Goal: Task Accomplishment & Management: Manage account settings

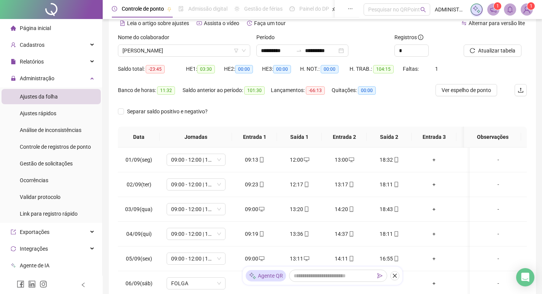
scroll to position [275, 0]
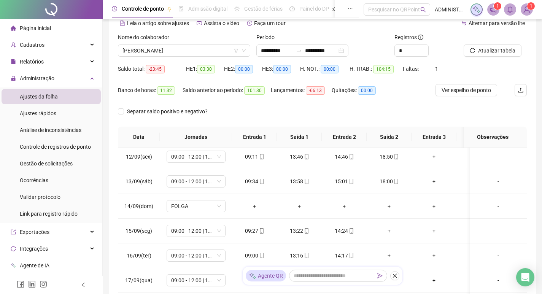
click at [296, 109] on div "Separar saldo positivo e negativo?" at bounding box center [322, 115] width 409 height 21
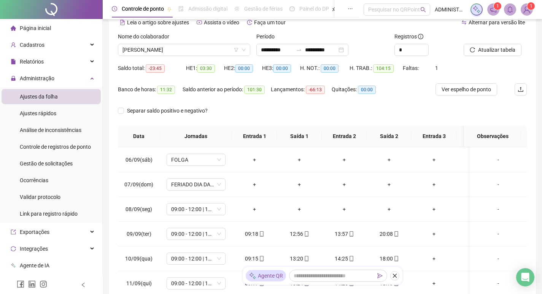
scroll to position [37, 0]
click at [189, 52] on span "[PERSON_NAME]" at bounding box center [183, 50] width 123 height 11
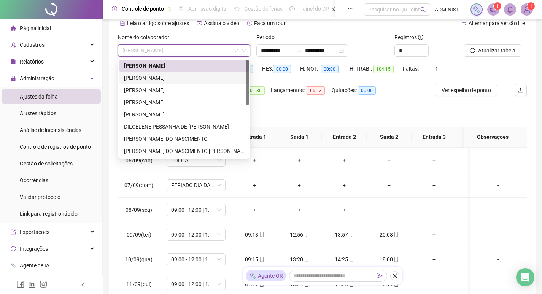
click at [180, 76] on div "[PERSON_NAME]" at bounding box center [184, 78] width 120 height 8
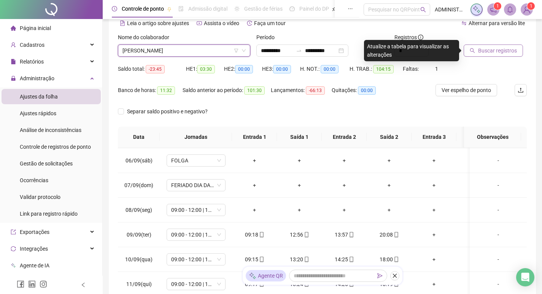
click at [484, 51] on span "Buscar registros" at bounding box center [497, 50] width 39 height 8
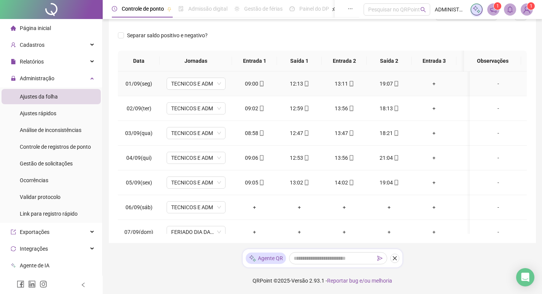
scroll to position [38, 0]
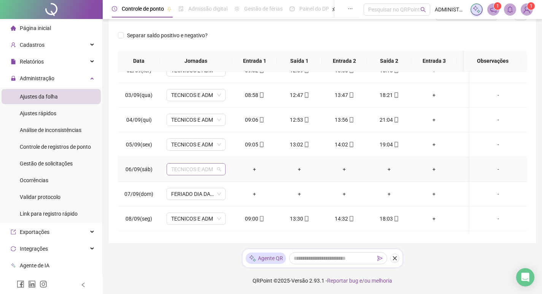
click at [212, 171] on span "TECNICOS E ADM" at bounding box center [196, 168] width 50 height 11
type input "*****"
click at [197, 198] on div "Folga" at bounding box center [202, 196] width 50 height 8
click at [231, 152] on span "Sim" at bounding box center [231, 149] width 9 height 8
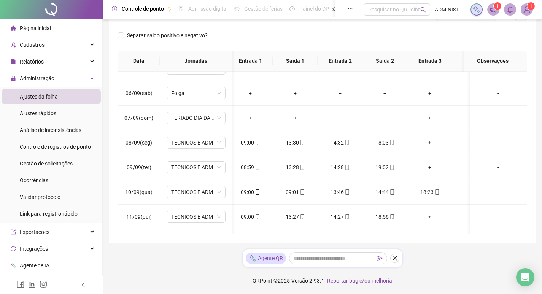
scroll to position [0, 3]
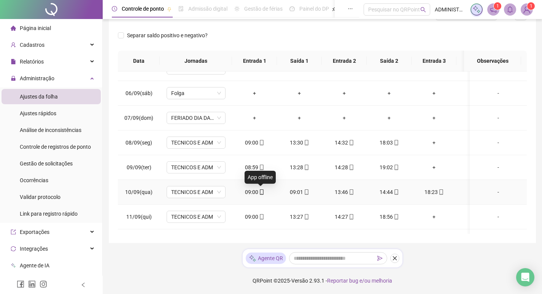
click at [262, 193] on icon "mobile" at bounding box center [261, 191] width 5 height 5
type input "**********"
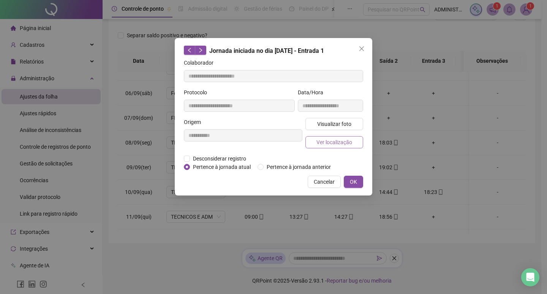
click at [319, 141] on span "Ver localização" at bounding box center [335, 142] width 36 height 8
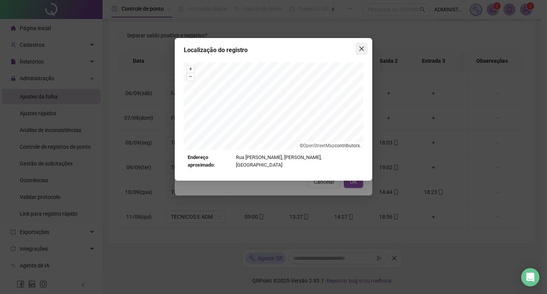
click at [361, 48] on icon "close" at bounding box center [362, 48] width 5 height 5
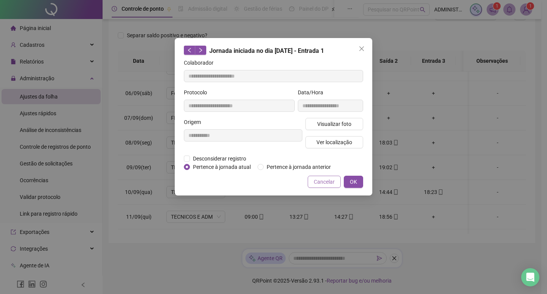
click at [324, 181] on span "Cancelar" at bounding box center [324, 182] width 21 height 8
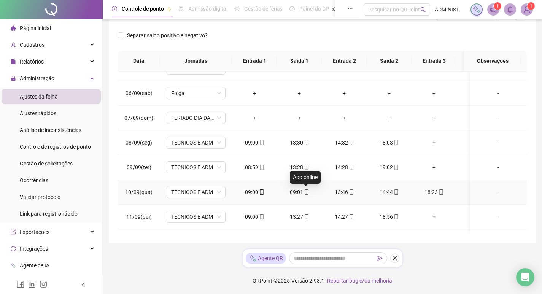
click at [307, 192] on icon "mobile" at bounding box center [306, 191] width 5 height 5
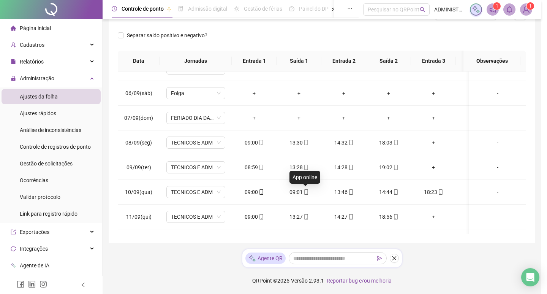
type input "**********"
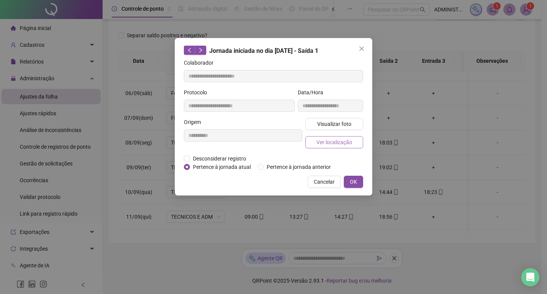
click at [332, 142] on span "Ver localização" at bounding box center [335, 142] width 36 height 8
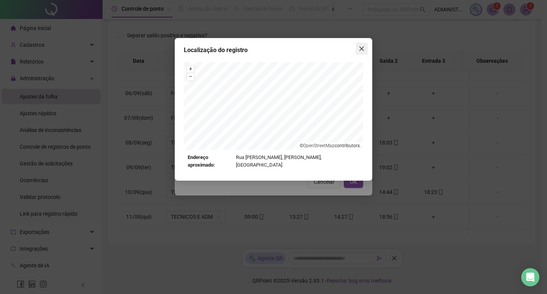
click at [363, 50] on icon "close" at bounding box center [362, 48] width 5 height 5
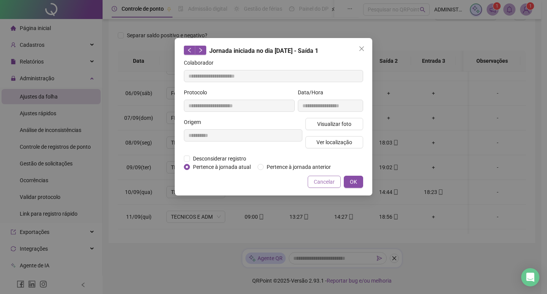
click at [324, 185] on span "Cancelar" at bounding box center [324, 182] width 21 height 8
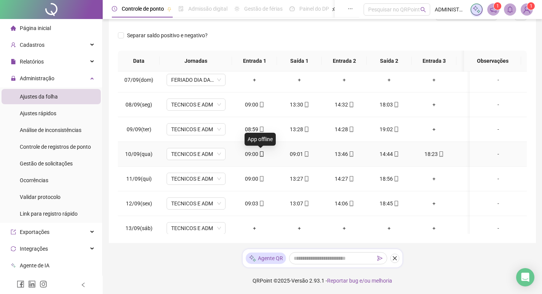
click at [260, 154] on icon "mobile" at bounding box center [261, 153] width 3 height 5
type input "**********"
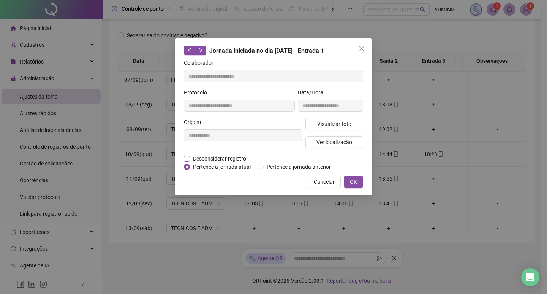
click at [229, 160] on span "Desconsiderar registro" at bounding box center [219, 158] width 59 height 8
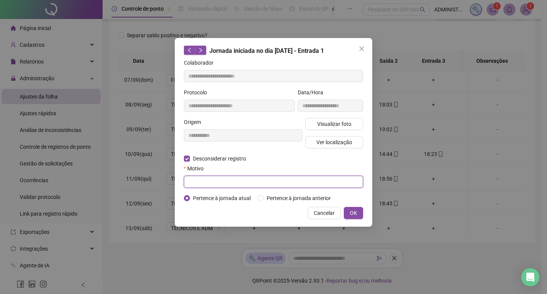
click at [233, 186] on input "text" at bounding box center [273, 182] width 179 height 12
type input "**********"
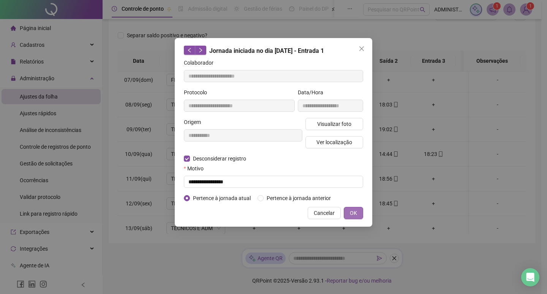
click at [356, 210] on span "OK" at bounding box center [353, 213] width 7 height 8
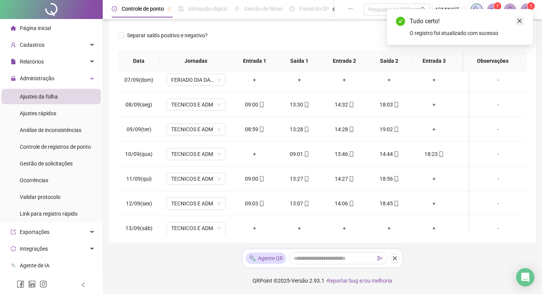
click at [516, 20] on link "Close" at bounding box center [519, 21] width 8 height 8
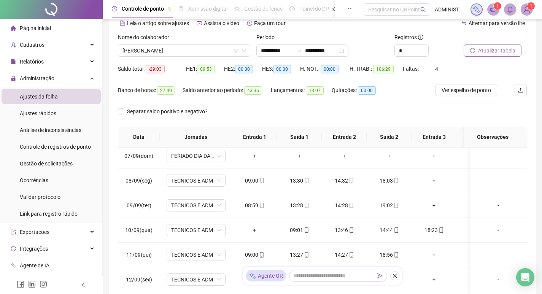
click at [482, 50] on span "Atualizar tabela" at bounding box center [496, 50] width 37 height 8
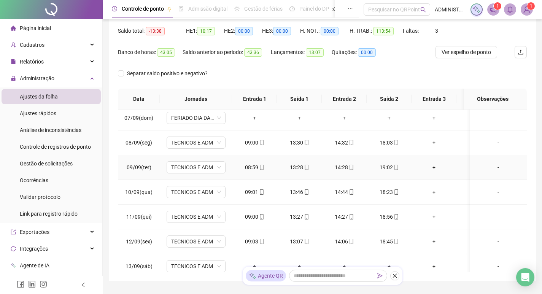
click at [396, 168] on icon "mobile" at bounding box center [395, 167] width 5 height 5
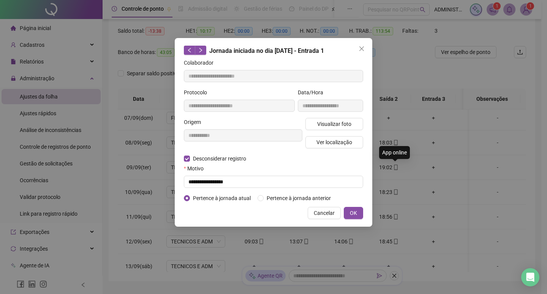
type input "**********"
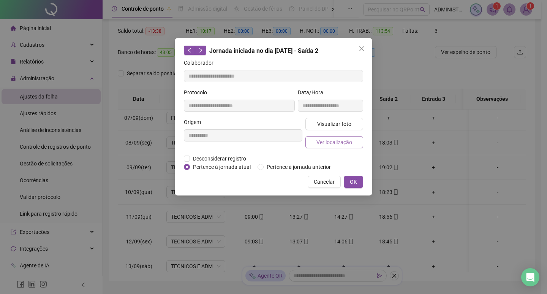
click at [341, 143] on span "Ver localização" at bounding box center [335, 142] width 36 height 8
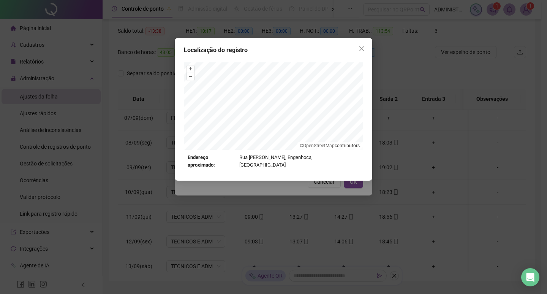
click at [362, 46] on icon "close" at bounding box center [362, 49] width 6 height 6
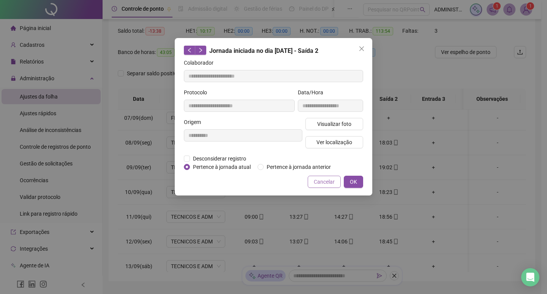
click at [327, 181] on span "Cancelar" at bounding box center [324, 182] width 21 height 8
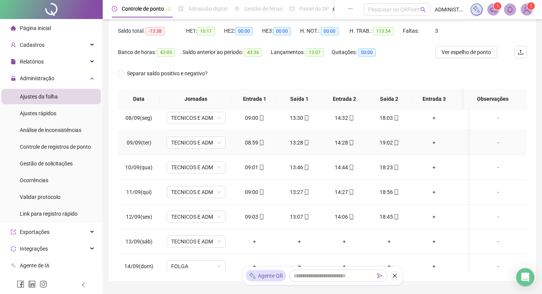
scroll to position [190, 0]
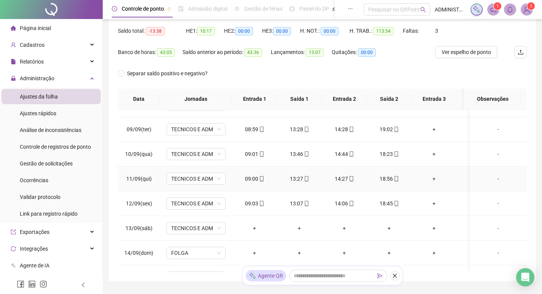
click at [395, 177] on icon "mobile" at bounding box center [395, 178] width 5 height 5
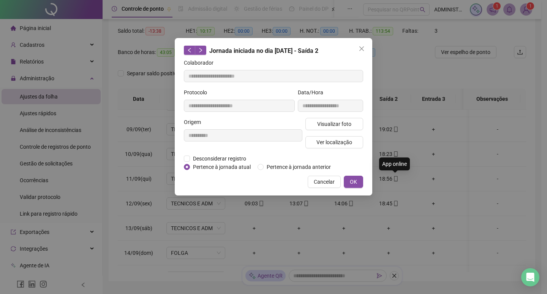
type input "**********"
click at [347, 143] on span "Ver localização" at bounding box center [335, 142] width 36 height 8
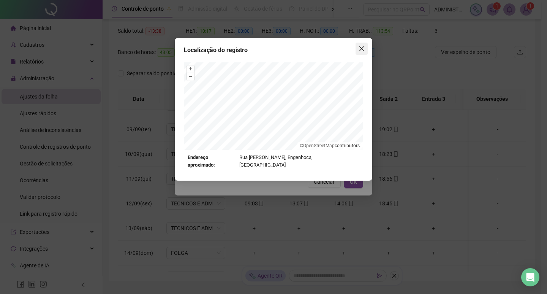
click at [360, 51] on icon "close" at bounding box center [362, 48] width 5 height 5
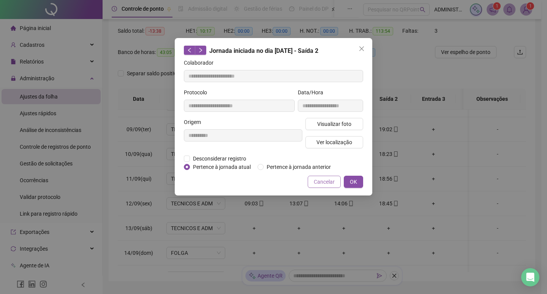
click at [323, 180] on span "Cancelar" at bounding box center [324, 182] width 21 height 8
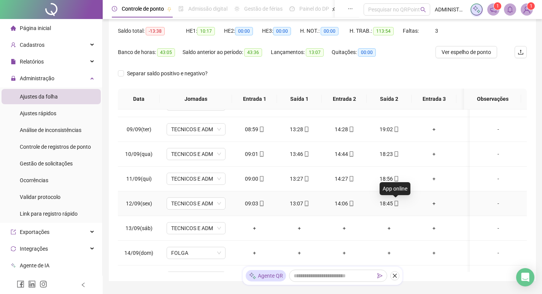
click at [394, 202] on icon "mobile" at bounding box center [395, 203] width 3 height 5
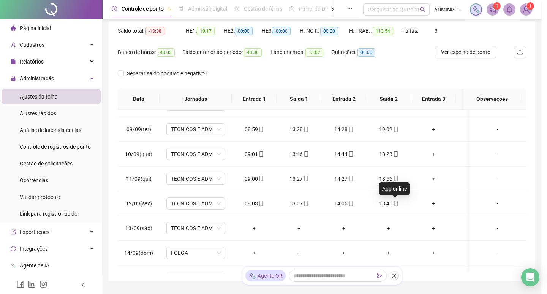
type input "**********"
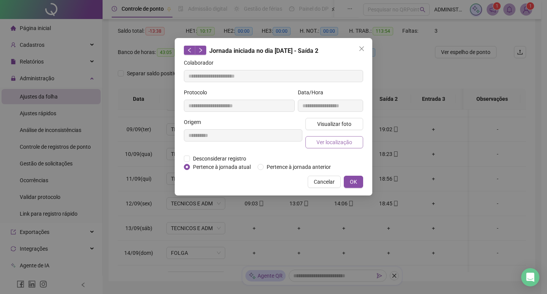
click at [343, 141] on span "Ver localização" at bounding box center [335, 142] width 36 height 8
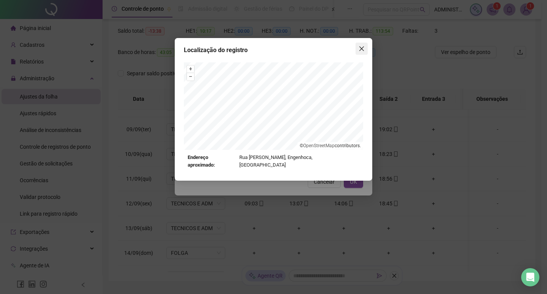
click at [362, 50] on icon "close" at bounding box center [362, 49] width 6 height 6
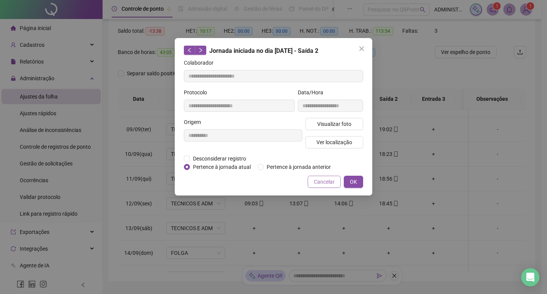
click at [322, 181] on span "Cancelar" at bounding box center [324, 182] width 21 height 8
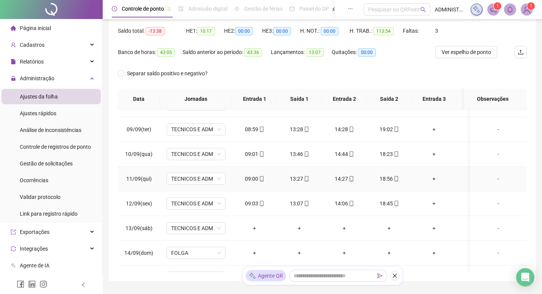
scroll to position [228, 0]
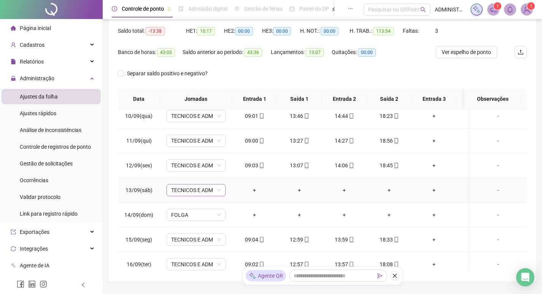
click at [201, 190] on span "TECNICOS E ADM" at bounding box center [196, 189] width 50 height 11
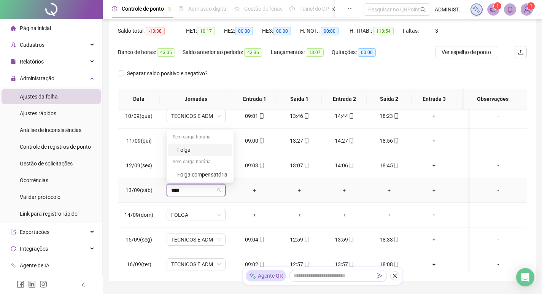
type input "*****"
click at [192, 147] on div "Folga" at bounding box center [202, 150] width 50 height 8
click at [231, 168] on span "Sim" at bounding box center [231, 170] width 9 height 8
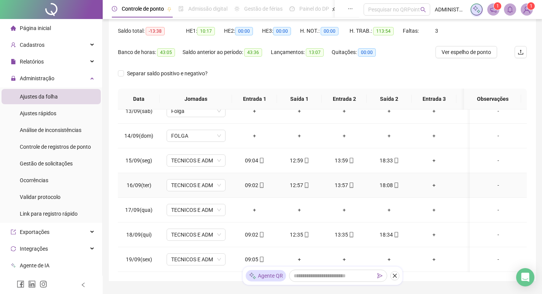
scroll to position [113, 0]
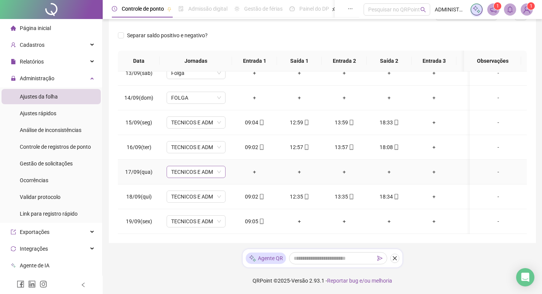
click at [214, 167] on span "TECNICOS E ADM" at bounding box center [196, 171] width 50 height 11
type input "*****"
click at [206, 195] on div "Folga" at bounding box center [202, 193] width 50 height 8
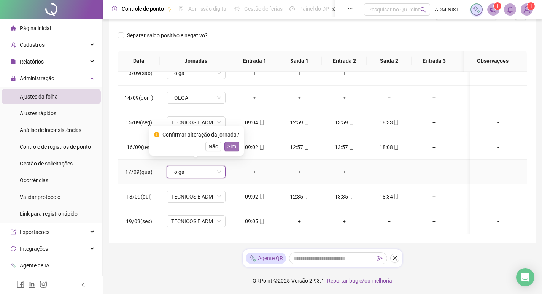
click at [231, 147] on span "Sim" at bounding box center [231, 146] width 9 height 8
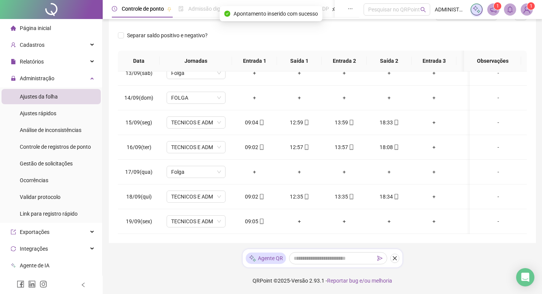
click at [498, 35] on div "Separar saldo positivo e negativo?" at bounding box center [322, 39] width 409 height 21
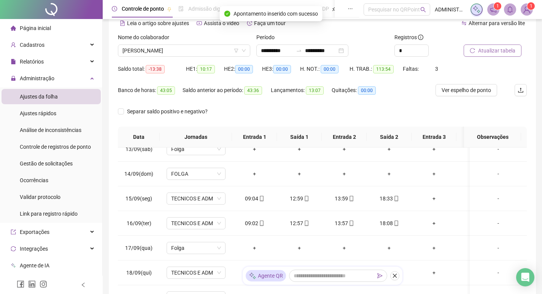
click at [495, 49] on span "Atualizar tabela" at bounding box center [496, 50] width 37 height 8
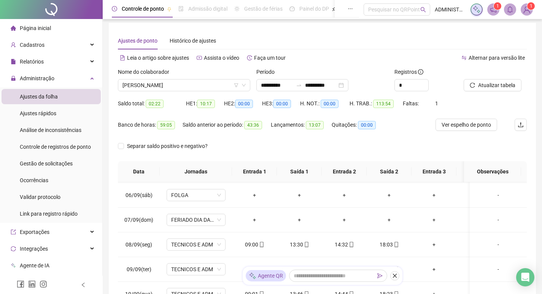
scroll to position [0, 0]
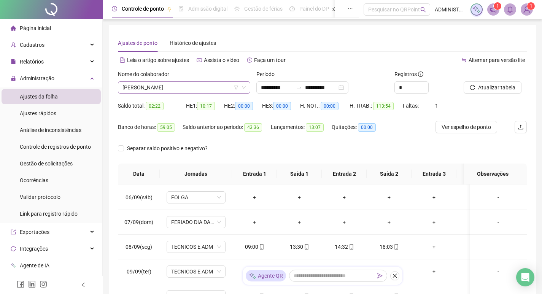
click at [189, 81] on div "[PERSON_NAME]" at bounding box center [184, 87] width 132 height 12
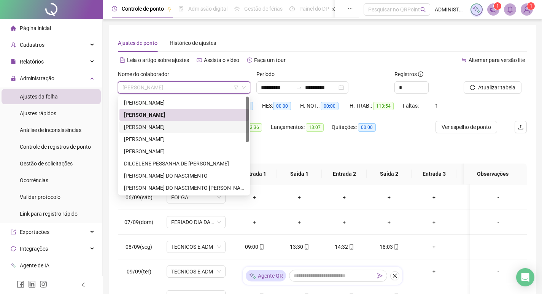
click at [184, 125] on div "[PERSON_NAME]" at bounding box center [184, 127] width 120 height 8
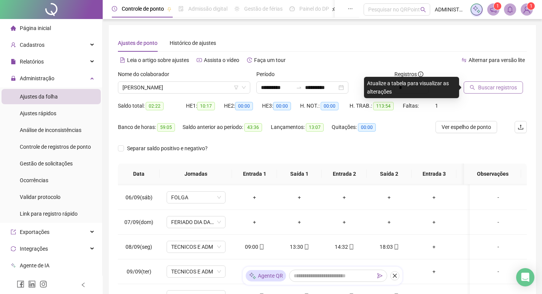
click at [502, 90] on span "Buscar registros" at bounding box center [497, 87] width 39 height 8
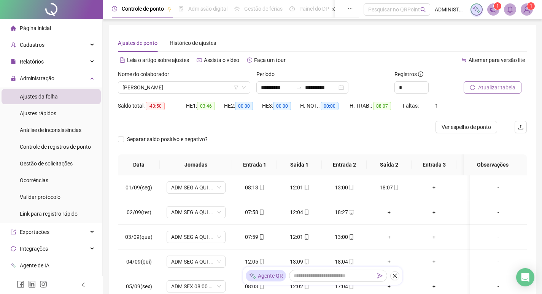
click at [500, 86] on span "Atualizar tabela" at bounding box center [496, 87] width 37 height 8
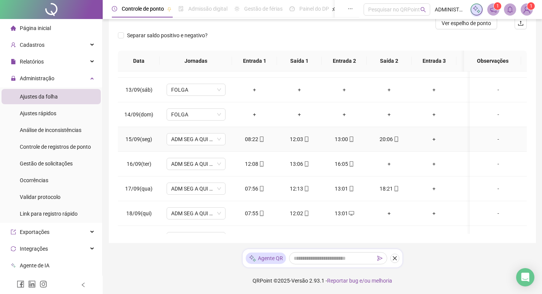
scroll to position [304, 0]
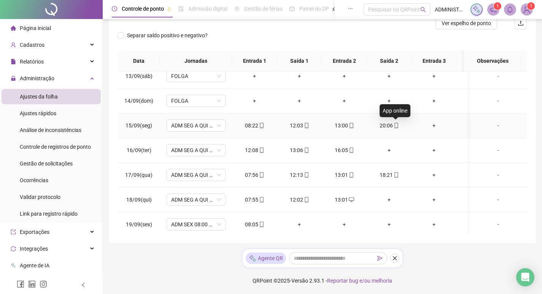
click at [395, 127] on icon "mobile" at bounding box center [395, 125] width 5 height 5
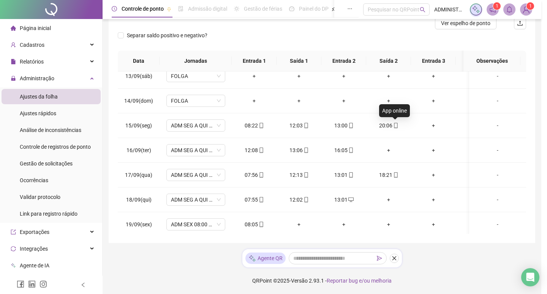
type input "**********"
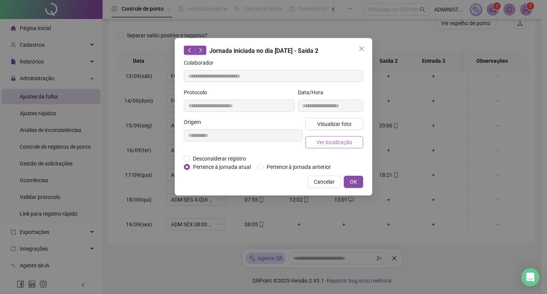
click at [330, 142] on span "Ver localização" at bounding box center [335, 142] width 36 height 8
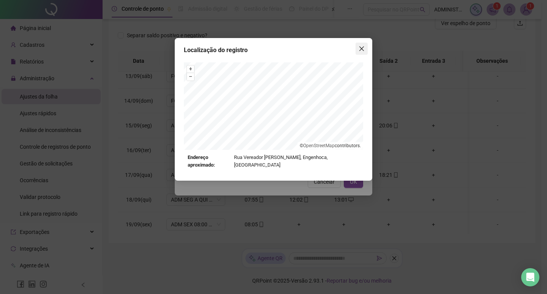
click at [362, 48] on icon "close" at bounding box center [362, 48] width 5 height 5
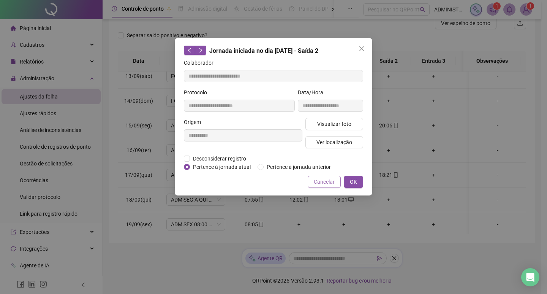
click at [322, 183] on span "Cancelar" at bounding box center [324, 182] width 21 height 8
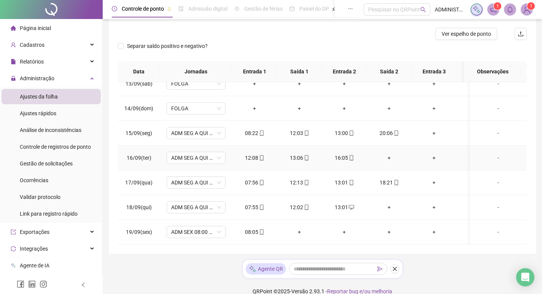
scroll to position [104, 0]
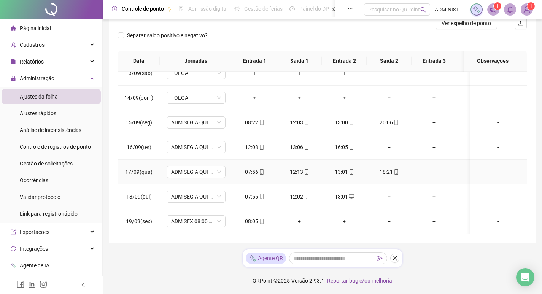
click at [396, 169] on icon "mobile" at bounding box center [395, 171] width 5 height 5
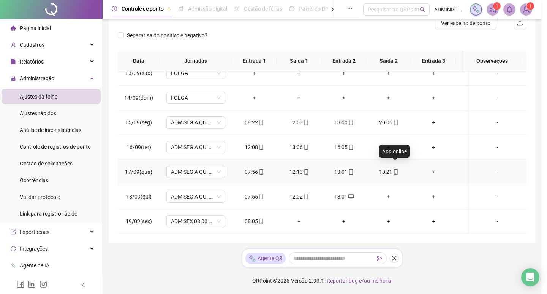
type input "**********"
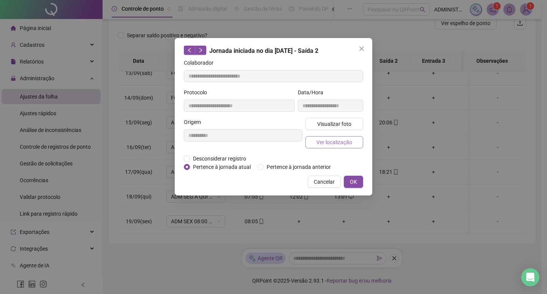
click at [336, 146] on button "Ver localização" at bounding box center [335, 142] width 58 height 12
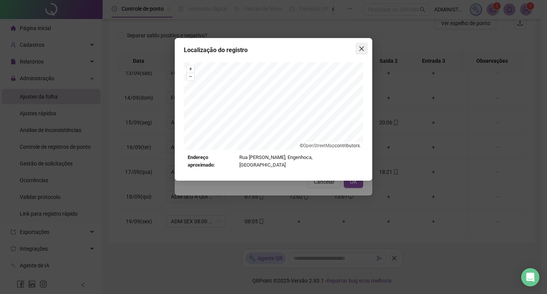
click at [360, 49] on icon "close" at bounding box center [362, 49] width 6 height 6
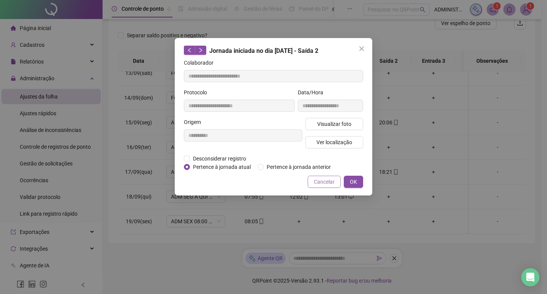
click at [320, 181] on span "Cancelar" at bounding box center [324, 182] width 21 height 8
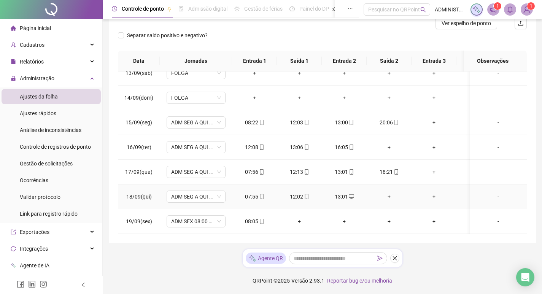
click at [388, 192] on div "+" at bounding box center [389, 196] width 33 height 8
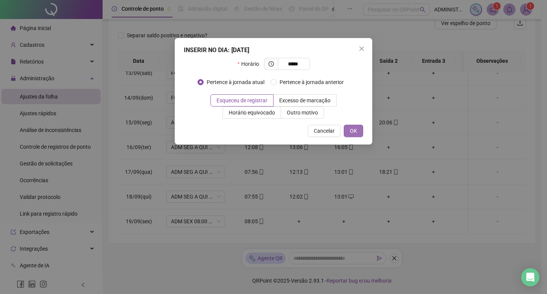
type input "*****"
click at [354, 134] on span "OK" at bounding box center [353, 131] width 7 height 8
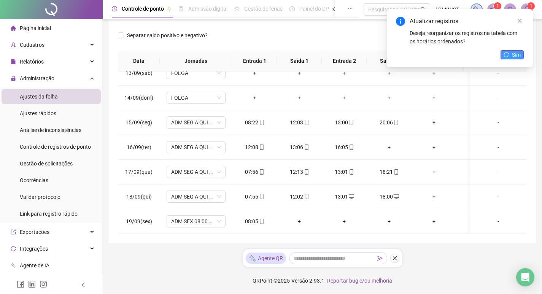
click at [505, 57] on icon "reload" at bounding box center [506, 54] width 5 height 5
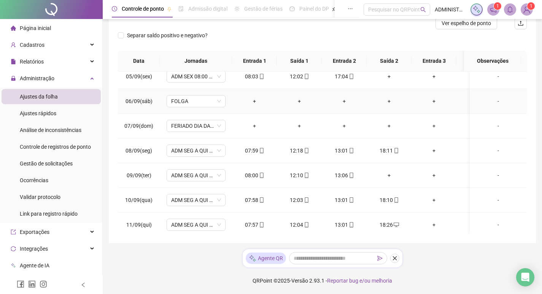
scroll to position [123, 0]
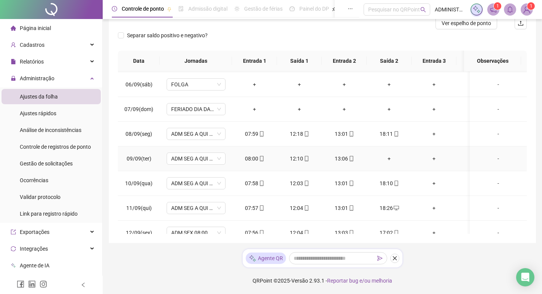
click at [389, 158] on div "+" at bounding box center [389, 158] width 33 height 8
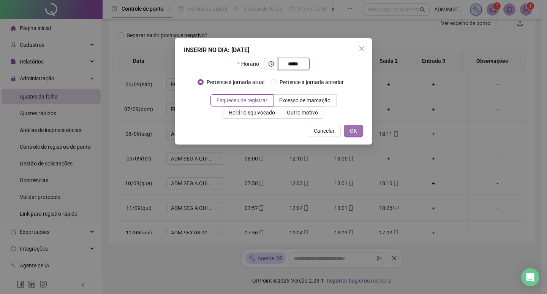
type input "*****"
click at [361, 132] on button "OK" at bounding box center [353, 131] width 19 height 12
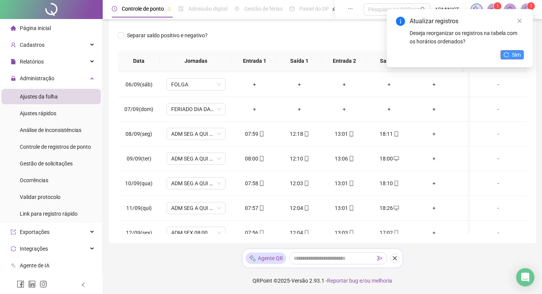
click at [507, 55] on icon "reload" at bounding box center [505, 54] width 5 height 5
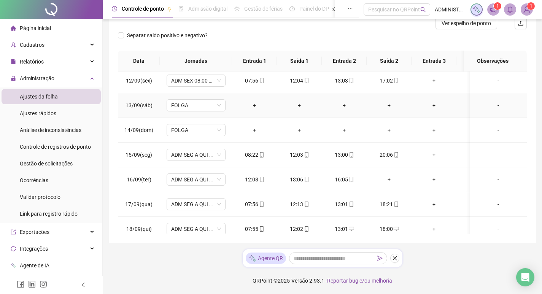
scroll to position [313, 0]
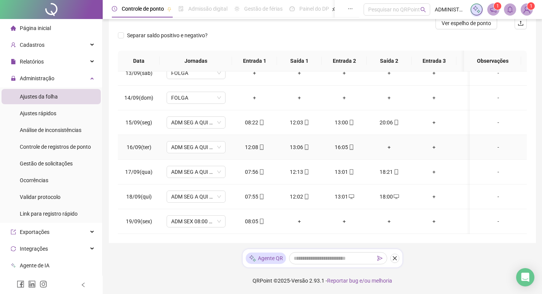
click at [388, 143] on div "+" at bounding box center [389, 147] width 33 height 8
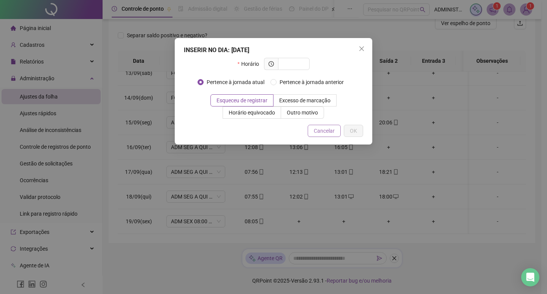
click at [318, 129] on span "Cancelar" at bounding box center [324, 131] width 21 height 8
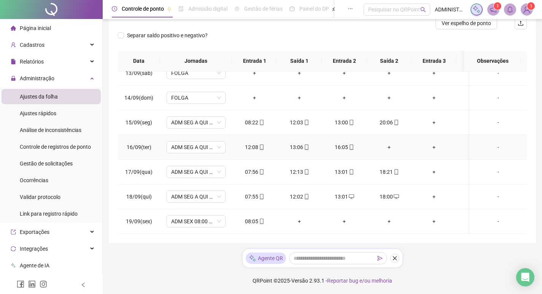
click at [390, 143] on div "+" at bounding box center [389, 147] width 33 height 8
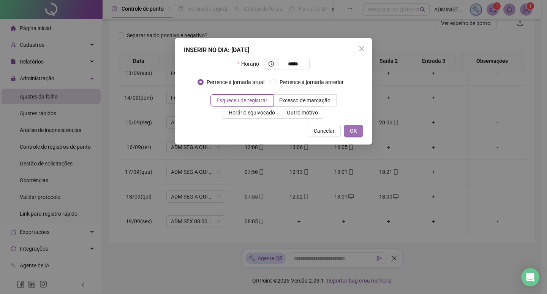
type input "*****"
click at [353, 134] on span "OK" at bounding box center [353, 131] width 7 height 8
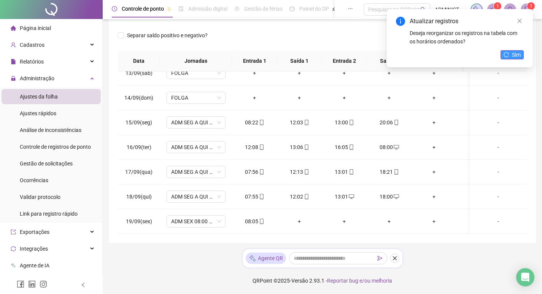
click at [513, 58] on span "Sim" at bounding box center [516, 55] width 9 height 8
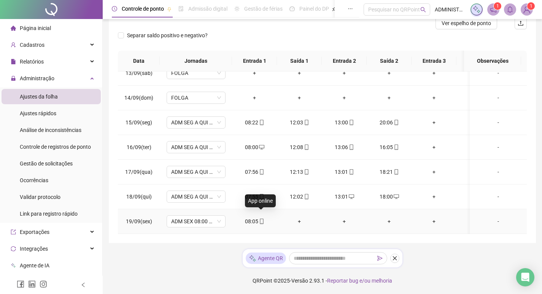
click at [261, 219] on icon "mobile" at bounding box center [261, 221] width 5 height 5
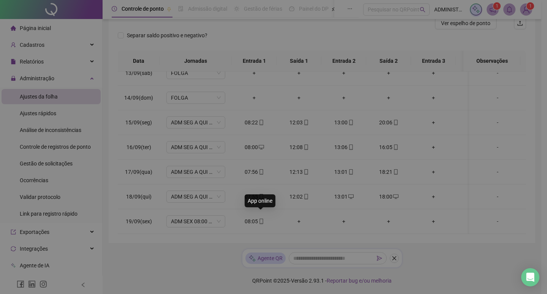
type input "**********"
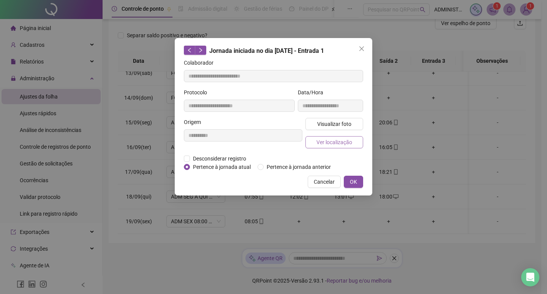
click at [327, 142] on span "Ver localização" at bounding box center [335, 142] width 36 height 8
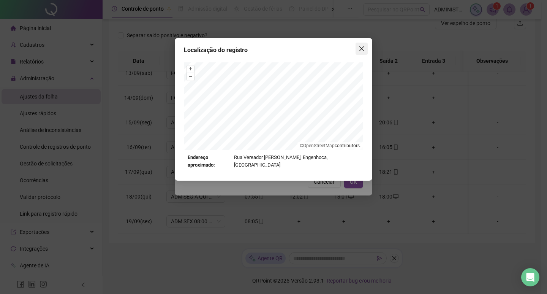
click at [363, 49] on icon "close" at bounding box center [362, 48] width 5 height 5
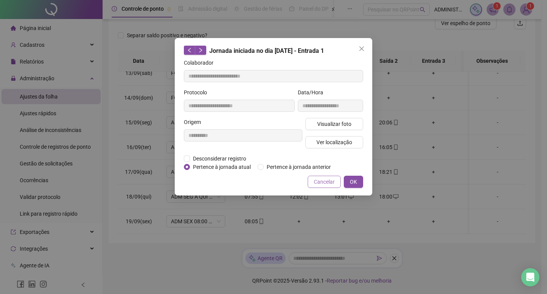
click at [326, 179] on span "Cancelar" at bounding box center [324, 182] width 21 height 8
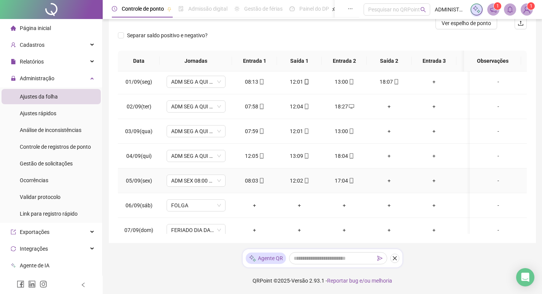
scroll to position [0, 0]
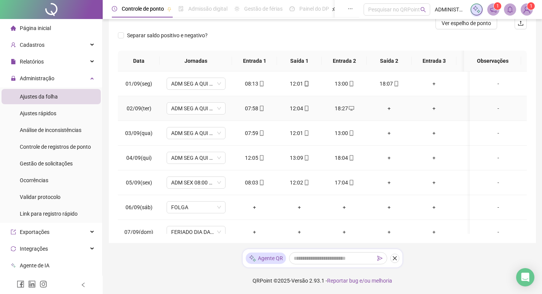
click at [389, 108] on div "+" at bounding box center [389, 108] width 33 height 8
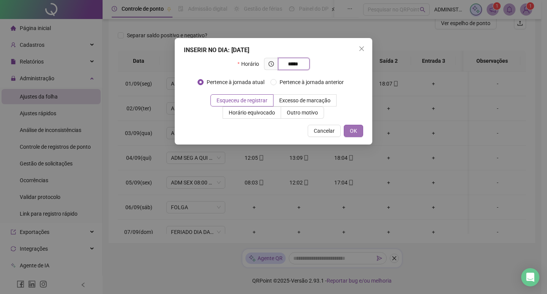
type input "*****"
click at [359, 130] on button "OK" at bounding box center [353, 131] width 19 height 12
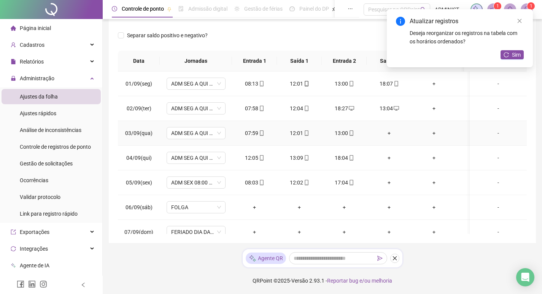
click at [388, 133] on div "+" at bounding box center [389, 133] width 33 height 8
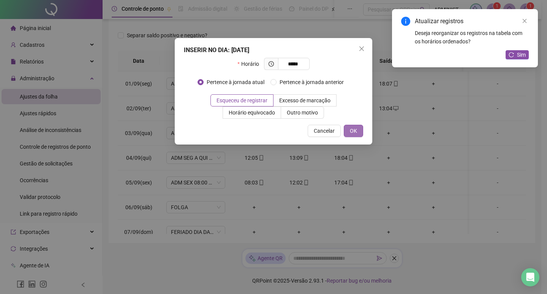
type input "*****"
click at [358, 129] on button "OK" at bounding box center [353, 131] width 19 height 12
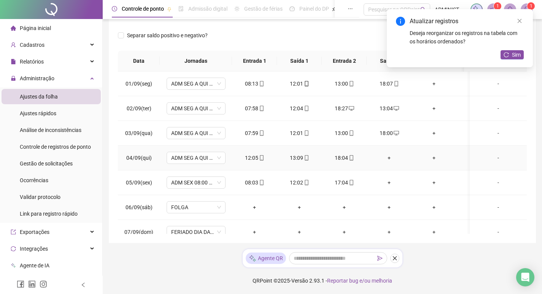
click at [390, 156] on div "+" at bounding box center [389, 158] width 33 height 8
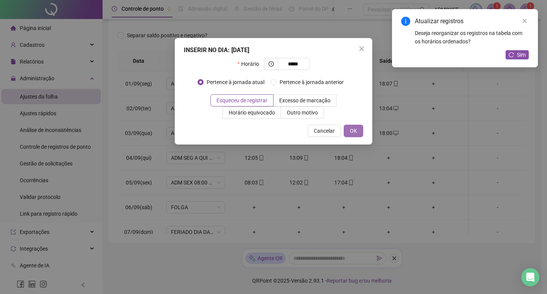
type input "*****"
click at [356, 136] on button "OK" at bounding box center [353, 131] width 19 height 12
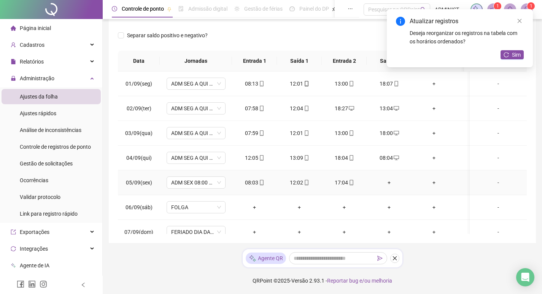
click at [389, 181] on div "+" at bounding box center [389, 182] width 33 height 8
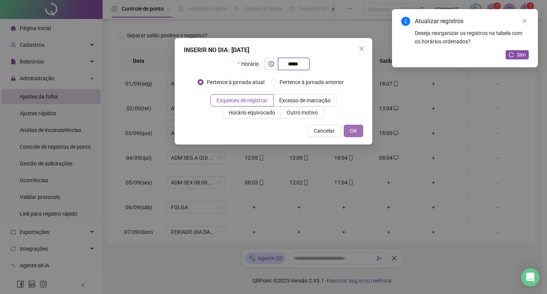
type input "*****"
click at [351, 131] on span "OK" at bounding box center [353, 131] width 7 height 8
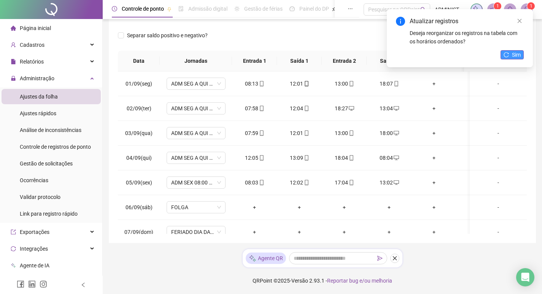
click at [509, 54] on icon "reload" at bounding box center [505, 54] width 5 height 5
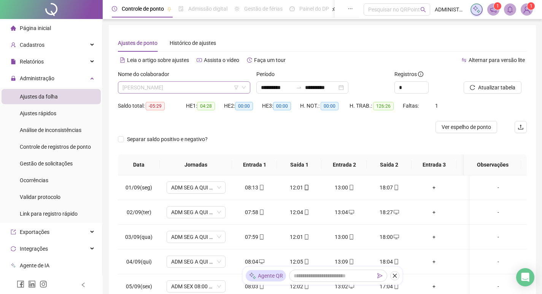
click at [198, 86] on span "[PERSON_NAME]" at bounding box center [183, 87] width 123 height 11
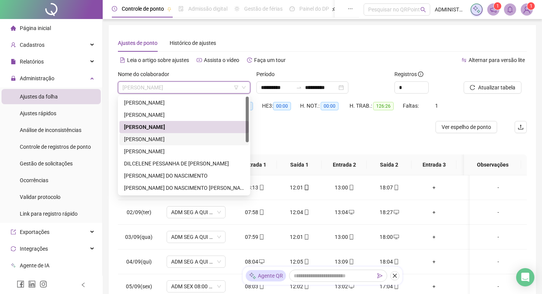
click at [186, 135] on div "[PERSON_NAME]" at bounding box center [184, 139] width 120 height 8
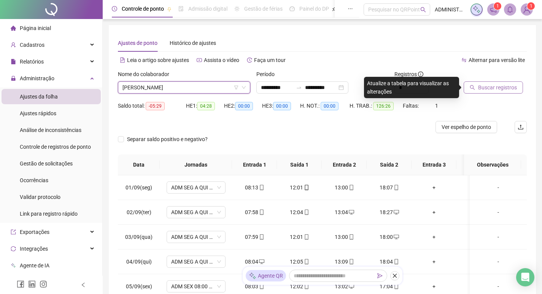
click at [497, 87] on span "Buscar registros" at bounding box center [497, 87] width 39 height 8
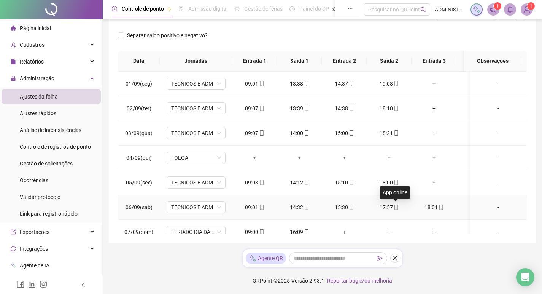
click at [395, 206] on icon "mobile" at bounding box center [395, 207] width 5 height 5
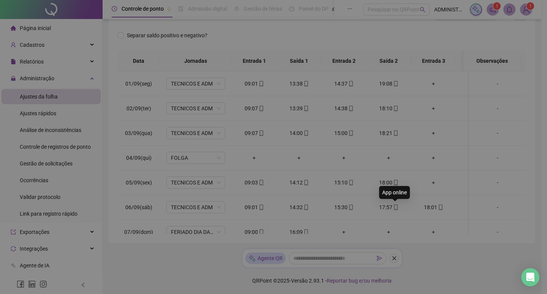
type input "**********"
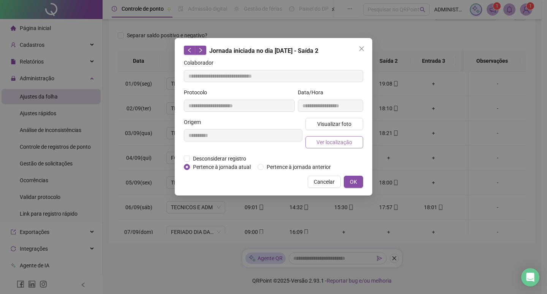
click at [348, 140] on span "Ver localização" at bounding box center [335, 142] width 36 height 8
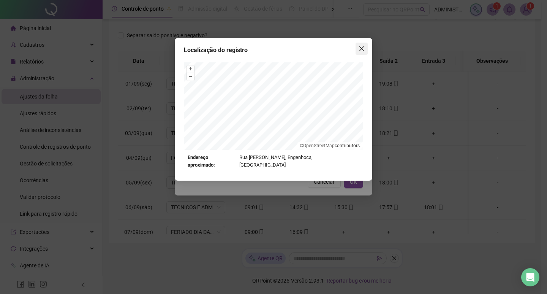
click at [362, 48] on icon "close" at bounding box center [362, 48] width 5 height 5
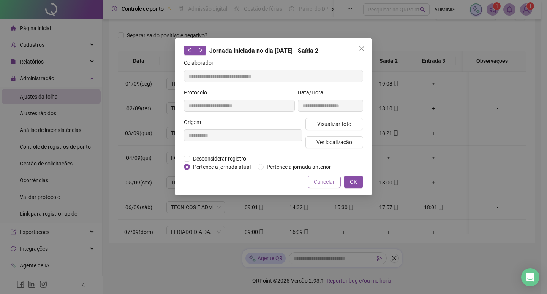
click at [322, 183] on span "Cancelar" at bounding box center [324, 182] width 21 height 8
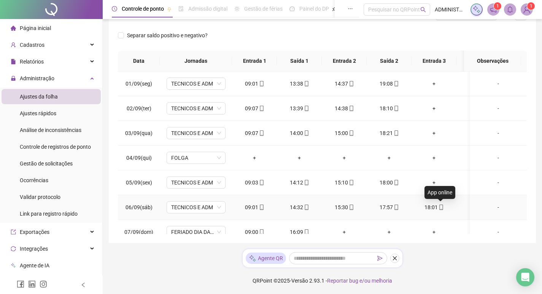
click at [442, 207] on icon "mobile" at bounding box center [440, 207] width 3 height 5
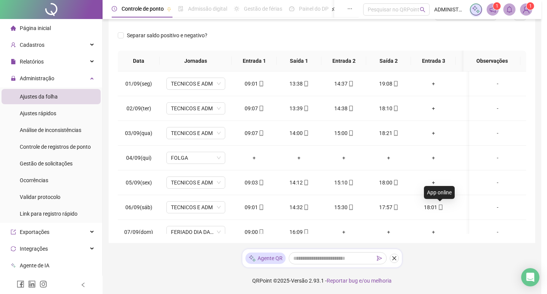
type input "**********"
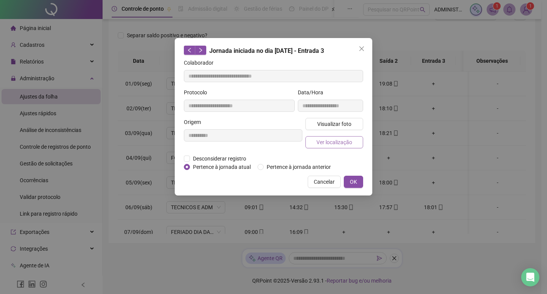
click at [344, 142] on span "Ver localização" at bounding box center [335, 142] width 36 height 8
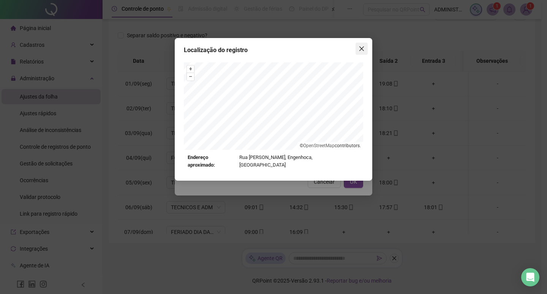
click at [366, 50] on span "Close" at bounding box center [362, 49] width 12 height 6
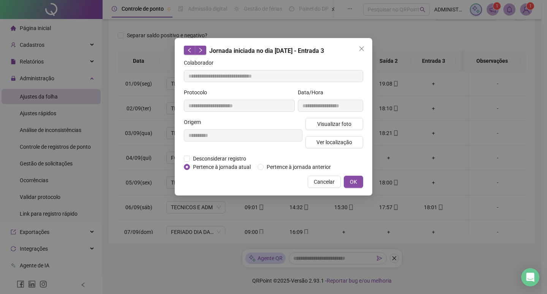
click at [319, 175] on div "**********" at bounding box center [274, 116] width 198 height 157
click at [319, 180] on span "Cancelar" at bounding box center [324, 182] width 21 height 8
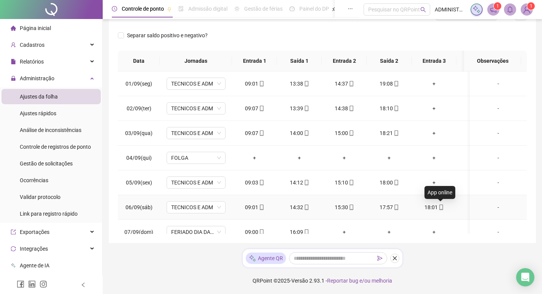
click at [441, 208] on icon "mobile" at bounding box center [440, 207] width 5 height 5
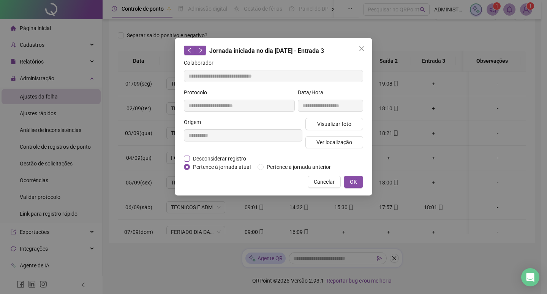
click at [237, 160] on span "Desconsiderar registro" at bounding box center [219, 158] width 59 height 8
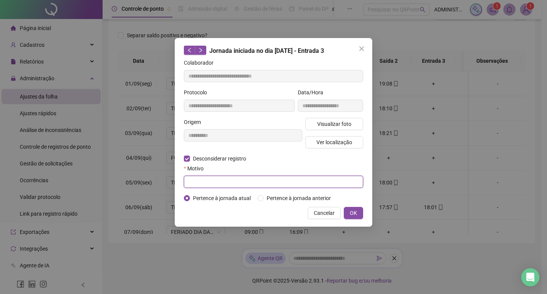
click at [238, 178] on input "text" at bounding box center [273, 182] width 179 height 12
type input "**********"
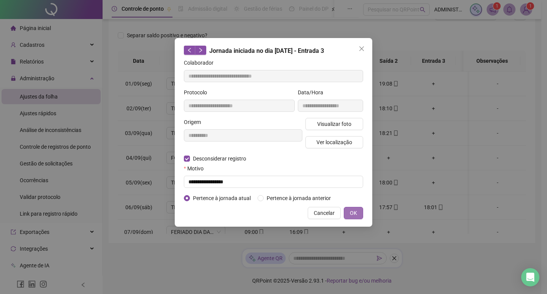
click at [351, 212] on span "OK" at bounding box center [353, 213] width 7 height 8
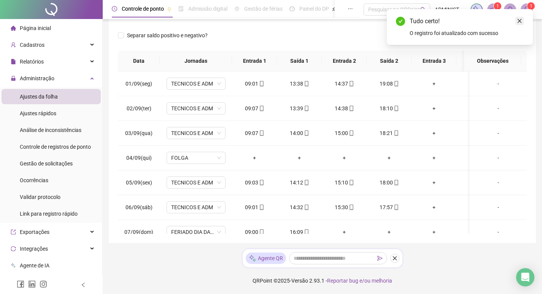
click at [521, 19] on icon "close" at bounding box center [519, 20] width 5 height 5
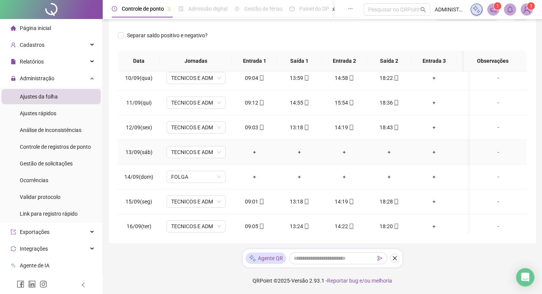
scroll to position [266, 0]
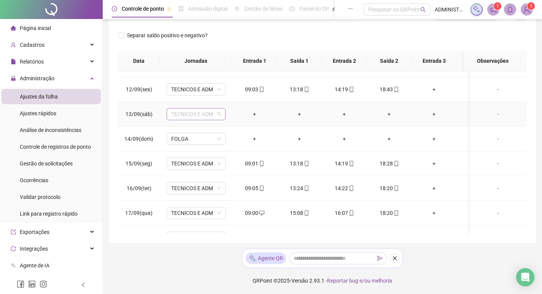
click at [199, 116] on span "TECNICOS E ADM" at bounding box center [196, 113] width 50 height 11
type input "*****"
click at [198, 143] on div "Folga" at bounding box center [202, 141] width 50 height 8
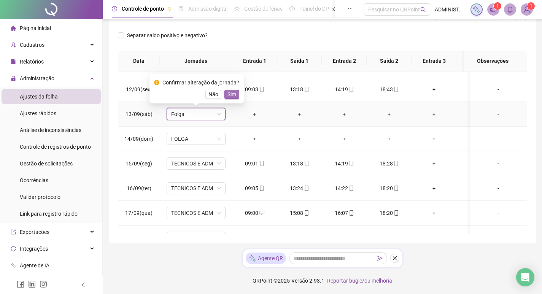
click at [232, 95] on span "Sim" at bounding box center [231, 94] width 9 height 8
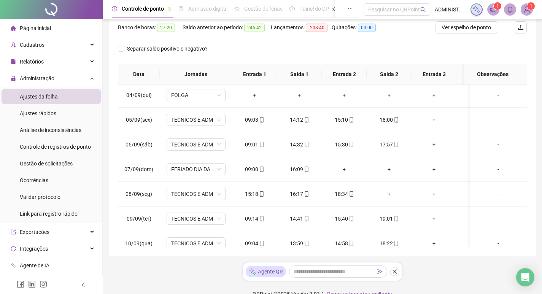
scroll to position [113, 0]
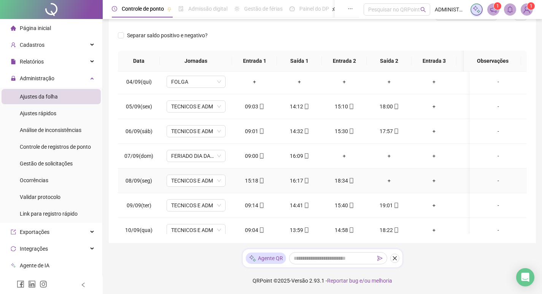
click at [388, 182] on div "+" at bounding box center [389, 180] width 33 height 8
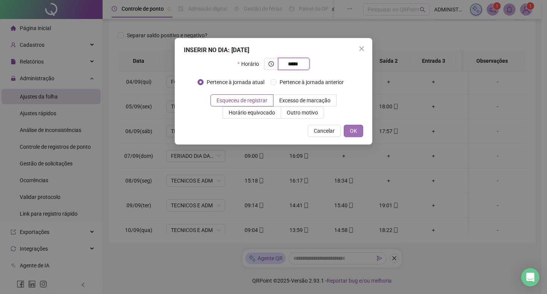
type input "*****"
click at [355, 132] on span "OK" at bounding box center [353, 131] width 7 height 8
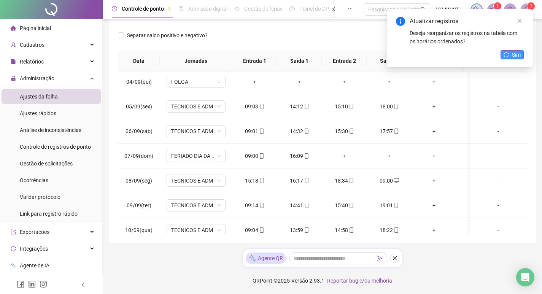
click at [511, 54] on button "Sim" at bounding box center [511, 54] width 23 height 9
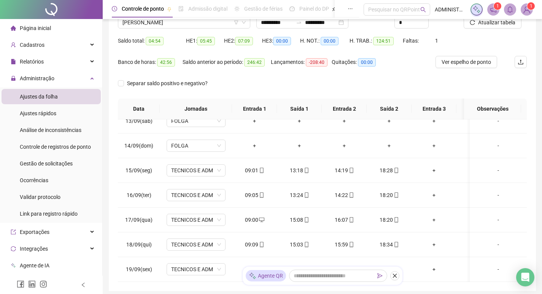
scroll to position [37, 0]
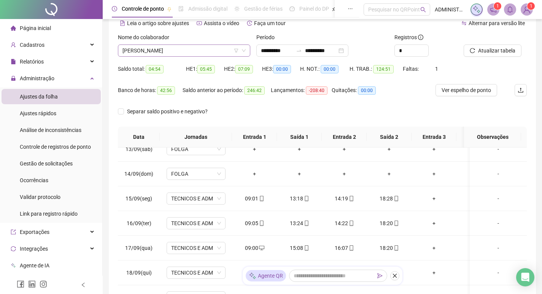
click at [211, 48] on span "[PERSON_NAME]" at bounding box center [183, 50] width 123 height 11
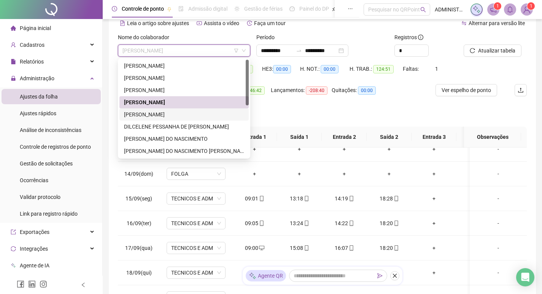
click at [177, 113] on div "[PERSON_NAME]" at bounding box center [184, 114] width 120 height 8
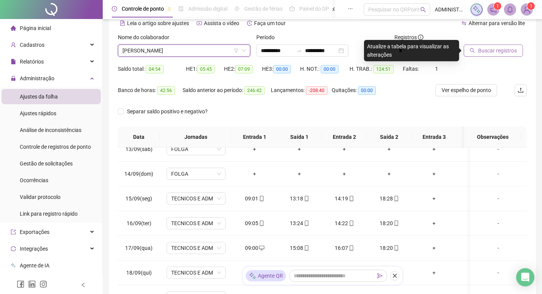
click at [496, 51] on span "Buscar registros" at bounding box center [497, 50] width 39 height 8
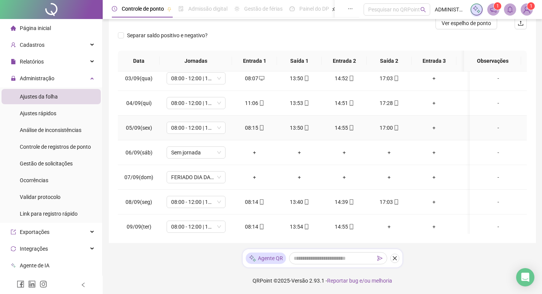
scroll to position [76, 0]
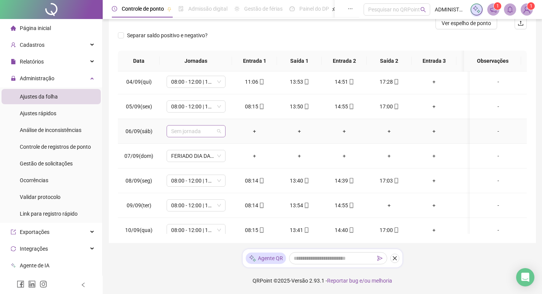
click at [195, 133] on span "Sem jornada" at bounding box center [196, 130] width 50 height 11
type input "*****"
click at [190, 159] on div "Folga" at bounding box center [202, 158] width 50 height 8
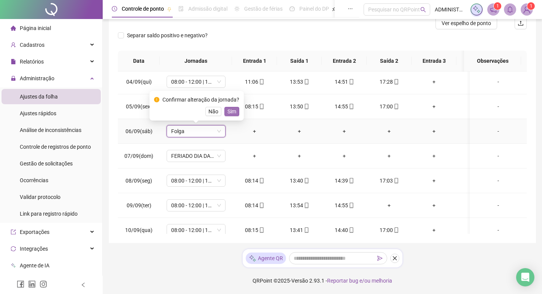
click at [235, 111] on button "Sim" at bounding box center [231, 111] width 15 height 9
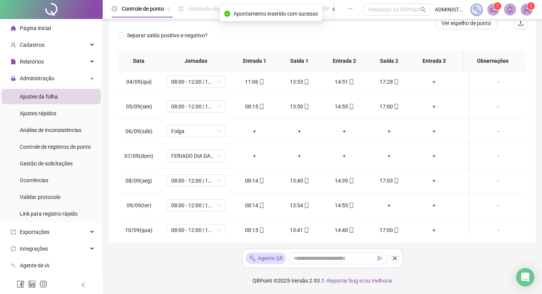
click at [531, 119] on div "**********" at bounding box center [322, 82] width 427 height 322
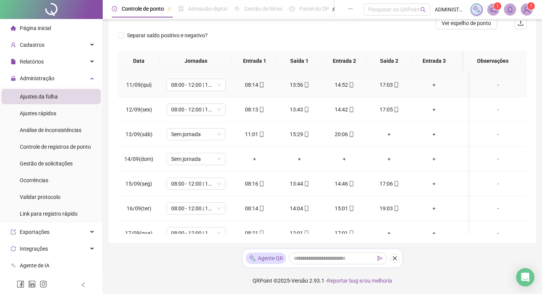
scroll to position [266, 0]
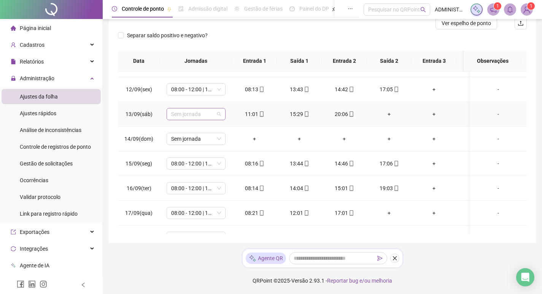
click at [183, 117] on span "Sem jornada" at bounding box center [196, 113] width 50 height 11
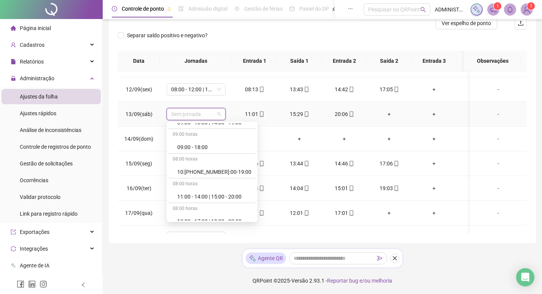
scroll to position [228, 0]
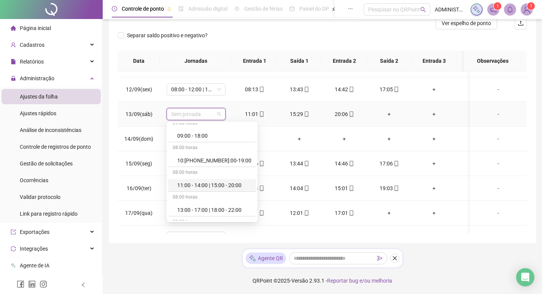
click at [222, 184] on div "11:00 - 14:00 | 15:00 - 20:00" at bounding box center [214, 185] width 74 height 8
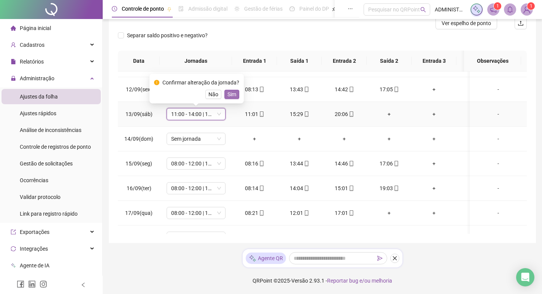
click at [235, 96] on button "Sim" at bounding box center [231, 94] width 15 height 9
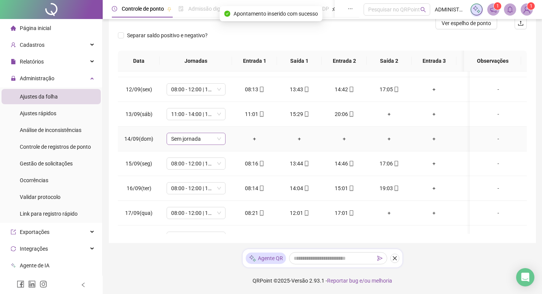
click at [206, 137] on span "Sem jornada" at bounding box center [196, 138] width 50 height 11
type input "*****"
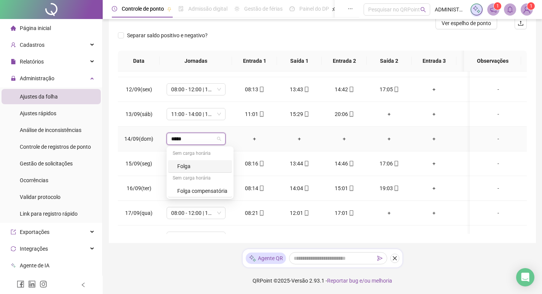
click at [197, 163] on div "Folga" at bounding box center [202, 166] width 50 height 8
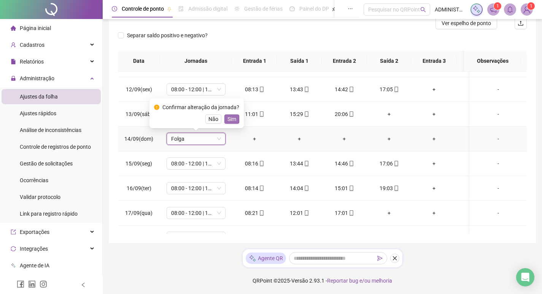
click at [235, 121] on button "Sim" at bounding box center [231, 118] width 15 height 9
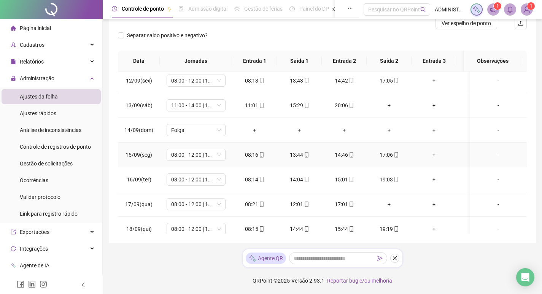
scroll to position [313, 0]
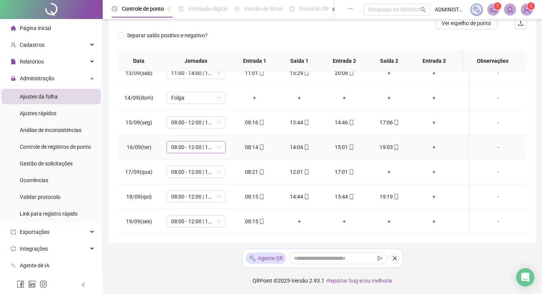
click at [191, 144] on span "08:00 - 12:00 | 13:00 - 17:00" at bounding box center [196, 146] width 50 height 11
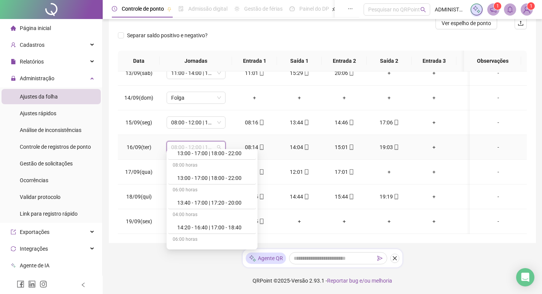
scroll to position [317, 0]
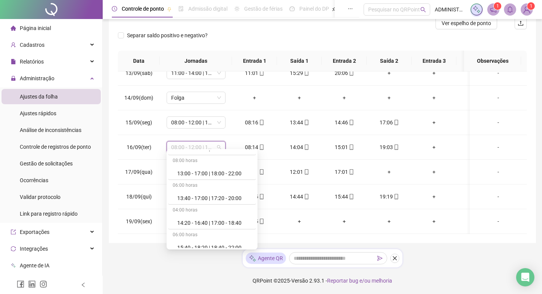
click at [290, 36] on div "Separar saldo positivo e negativo?" at bounding box center [322, 39] width 409 height 21
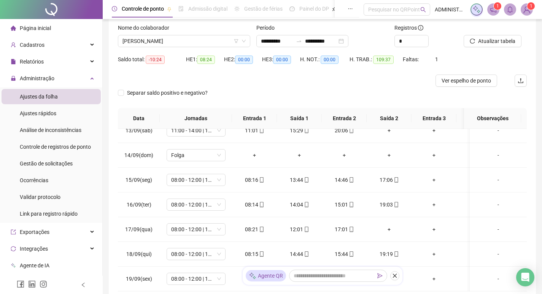
scroll to position [28, 0]
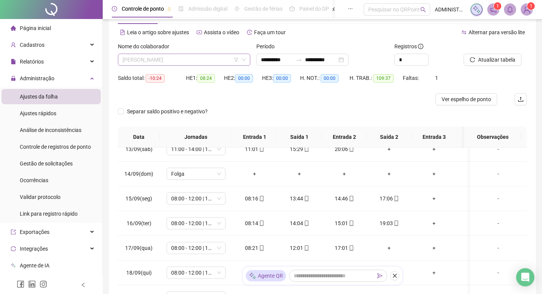
click at [183, 59] on span "[PERSON_NAME]" at bounding box center [183, 59] width 123 height 11
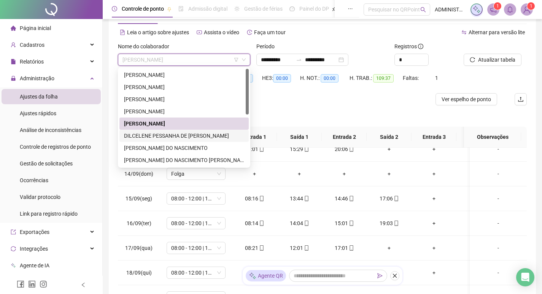
click at [181, 138] on div "DILCELENE PESSANHA DE [PERSON_NAME]" at bounding box center [184, 136] width 120 height 8
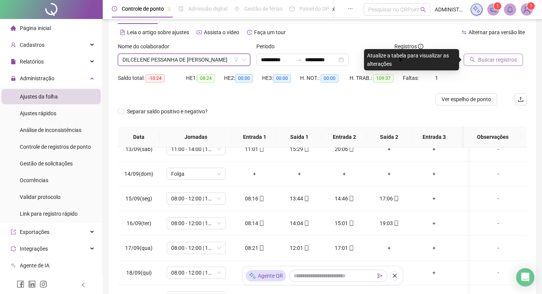
click at [482, 65] on button "Buscar registros" at bounding box center [492, 60] width 59 height 12
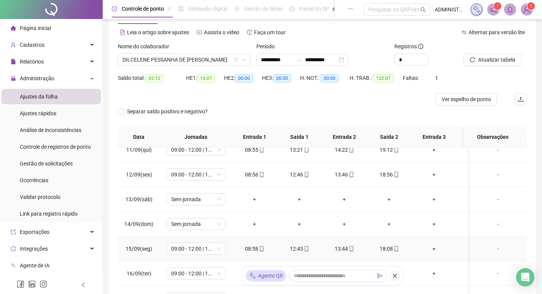
scroll to position [237, 0]
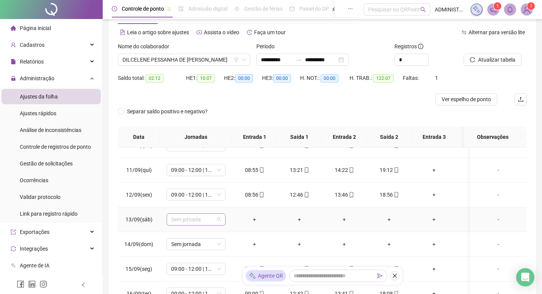
click at [194, 221] on span "Sem jornada" at bounding box center [196, 219] width 50 height 11
type input "*****"
click at [195, 178] on div "Folga" at bounding box center [202, 179] width 50 height 8
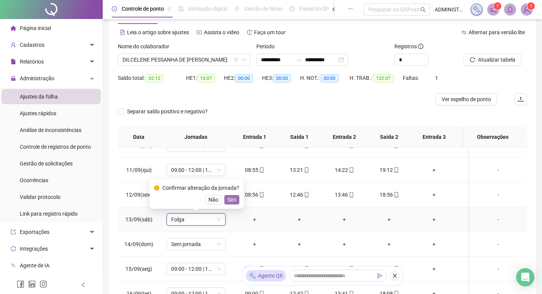
click at [227, 200] on span "Sim" at bounding box center [231, 199] width 9 height 8
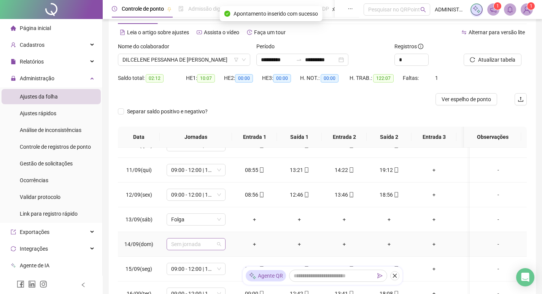
click at [195, 246] on span "Sem jornada" at bounding box center [196, 243] width 50 height 11
type input "*****"
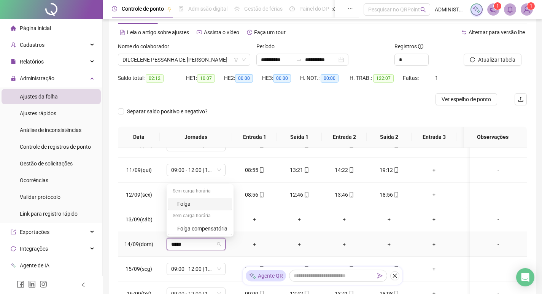
click at [191, 203] on div "Folga" at bounding box center [202, 204] width 50 height 8
click at [229, 226] on span "Sim" at bounding box center [231, 224] width 9 height 8
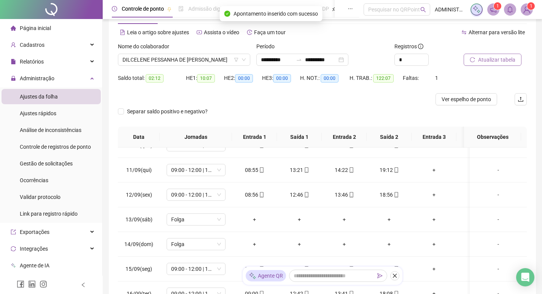
click at [482, 59] on span "Atualizar tabela" at bounding box center [496, 59] width 37 height 8
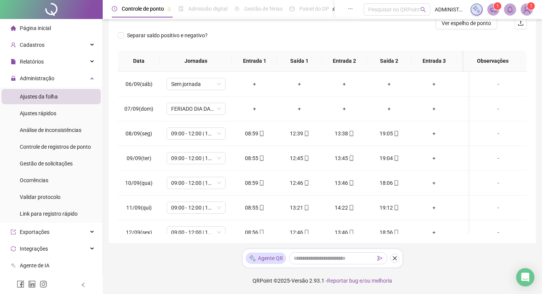
scroll to position [123, 0]
